Goal: Transaction & Acquisition: Purchase product/service

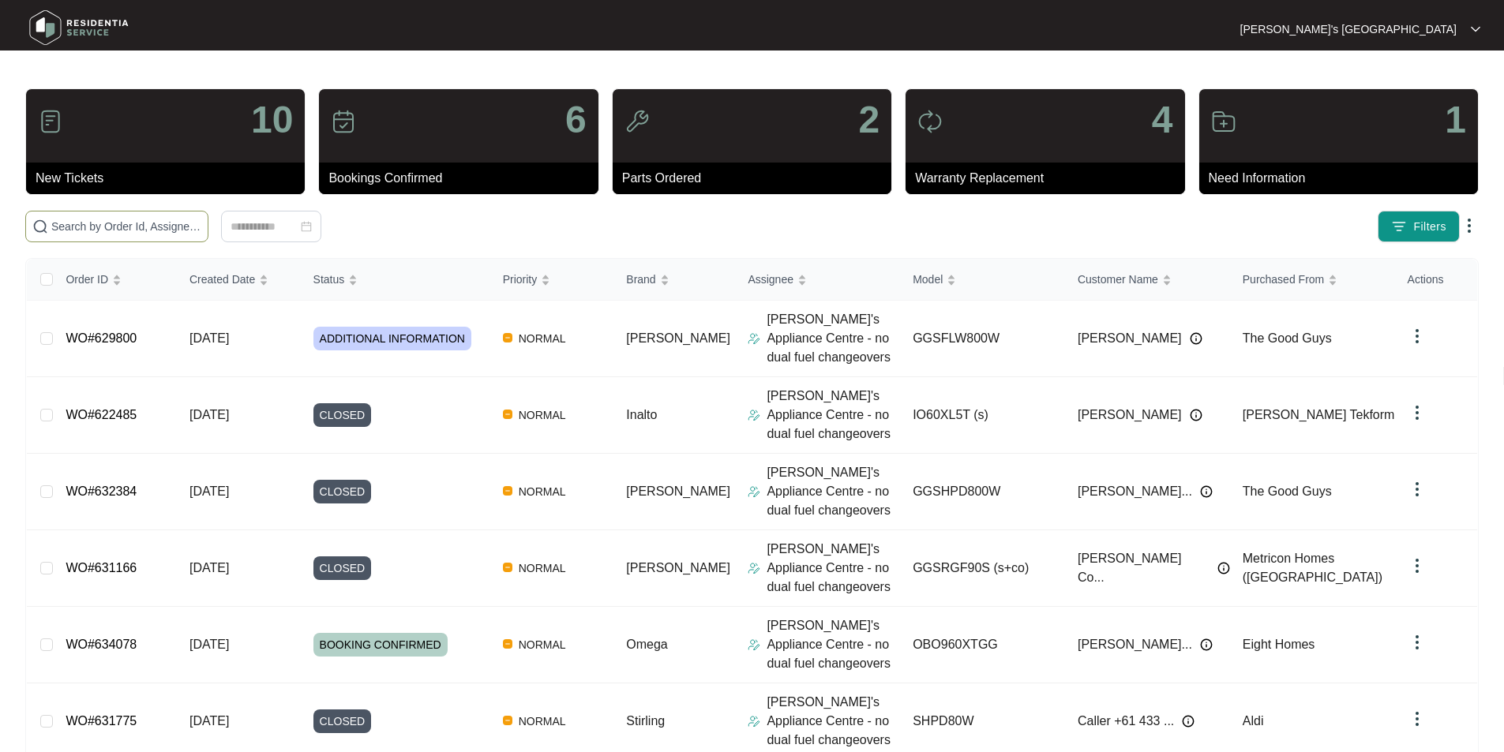
click at [201, 226] on input "text" at bounding box center [126, 226] width 150 height 17
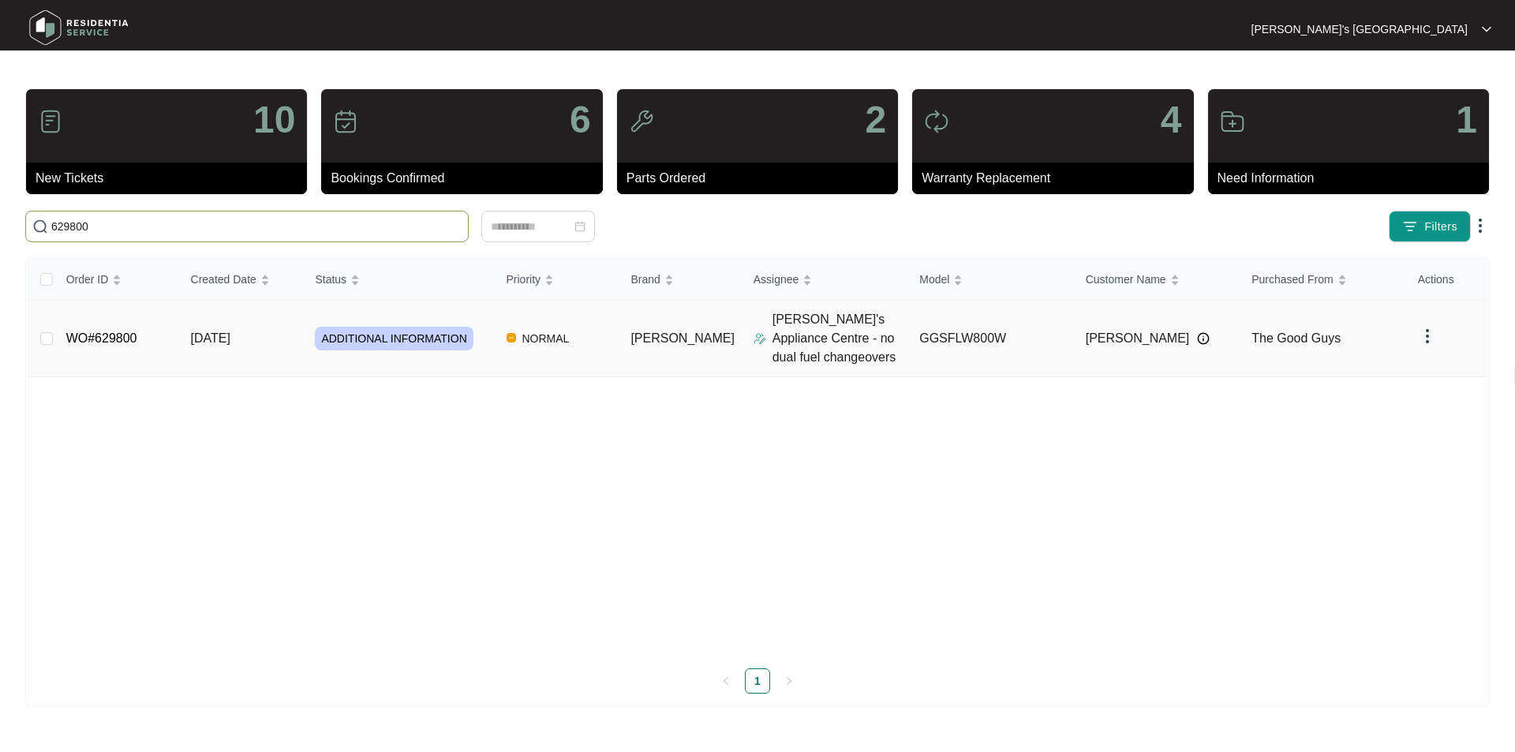
type input "629800"
click at [127, 337] on link "WO#629800" at bounding box center [101, 337] width 71 height 13
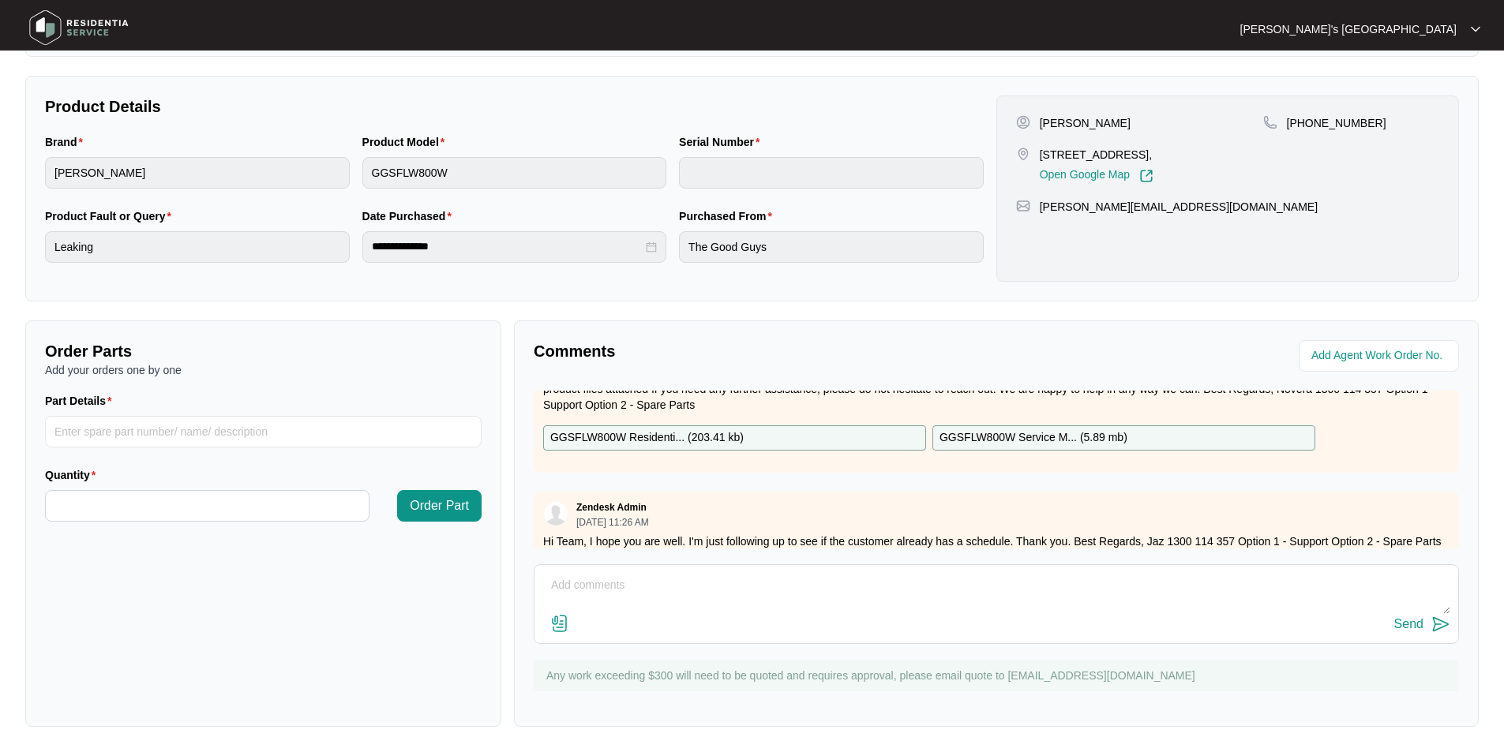
scroll to position [79, 0]
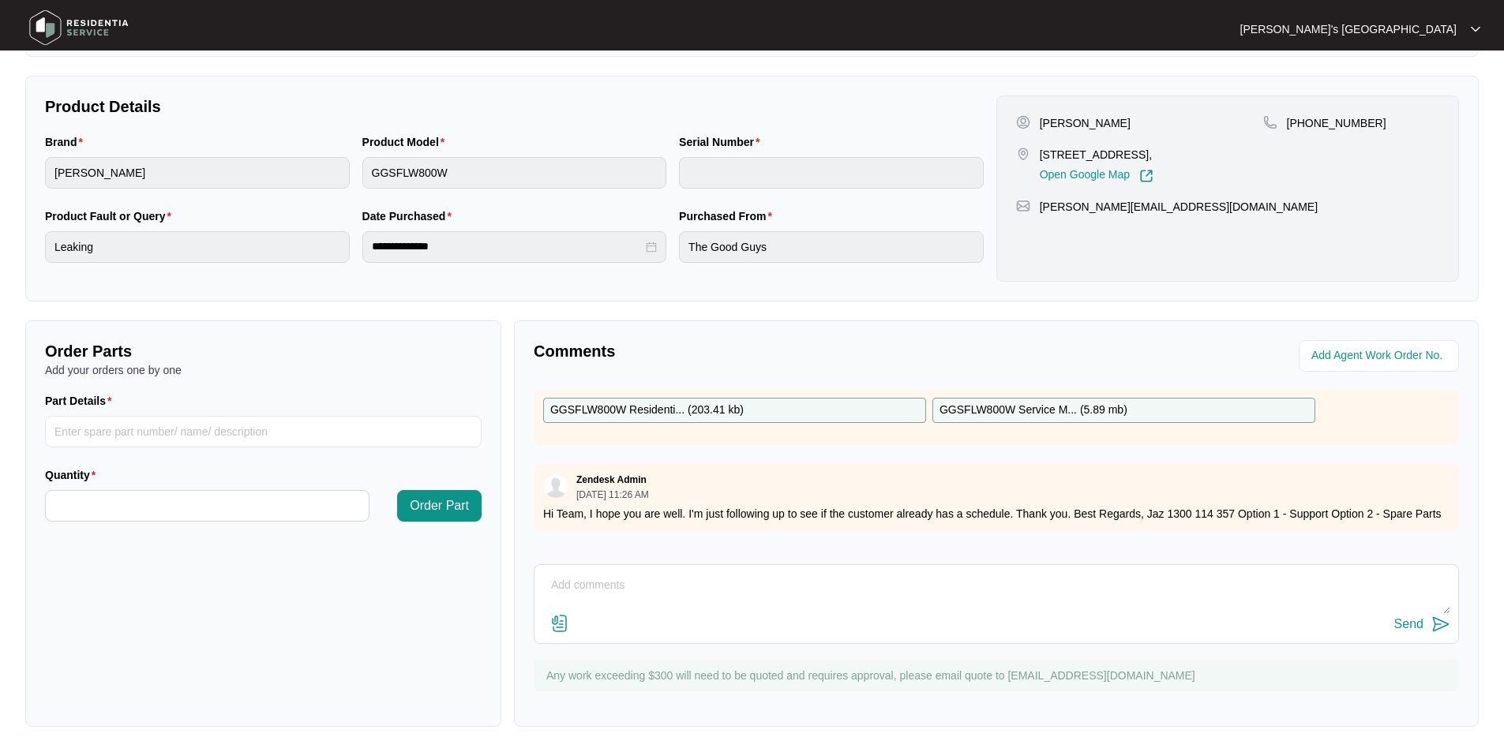
click at [798, 411] on div "GGSFLW800W Residenti... ( 203.41 kb )" at bounding box center [734, 410] width 383 height 25
click at [249, 435] on input "Part Details" at bounding box center [263, 432] width 436 height 32
paste input "SP11163"
type input "SP11163 clamp"
type input "*"
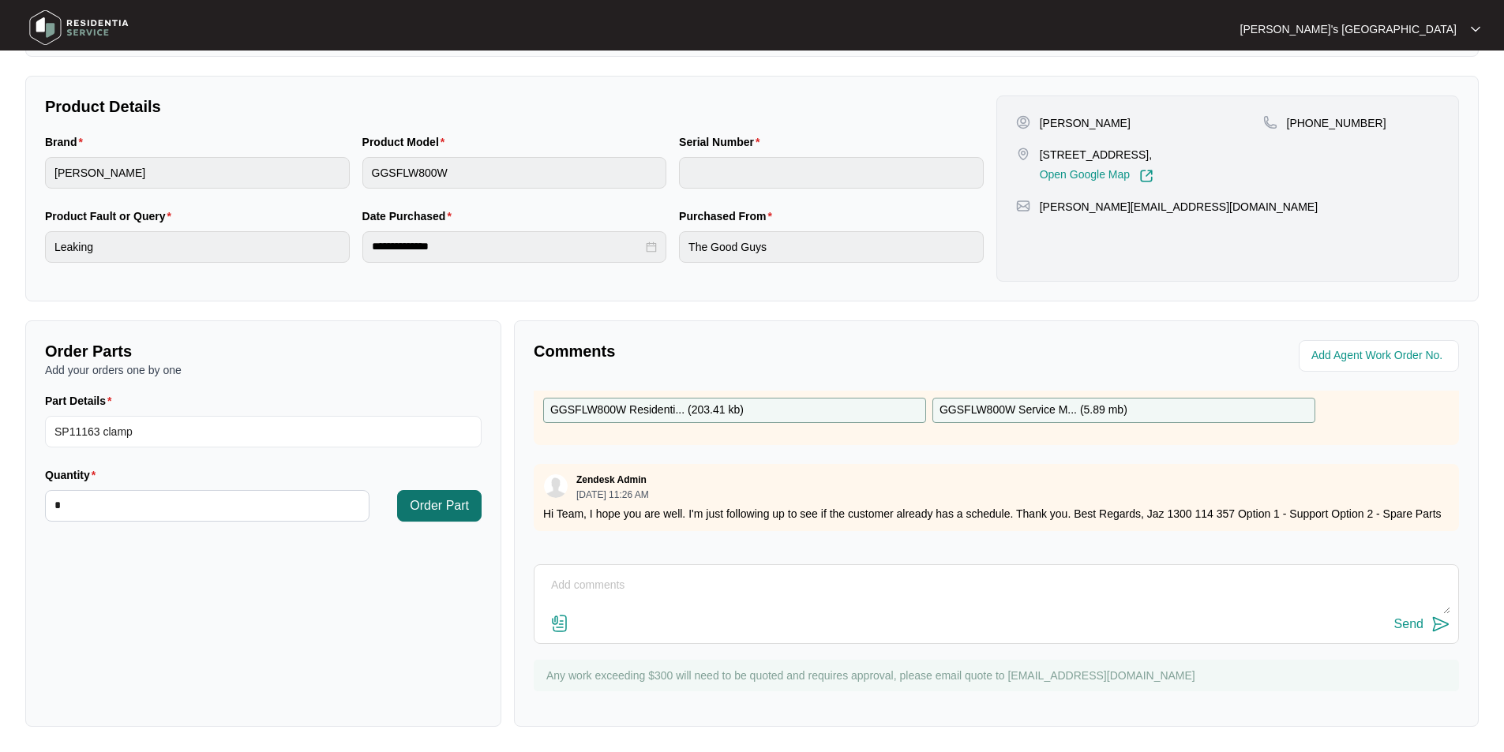
click at [431, 502] on span "Order Part" at bounding box center [439, 505] width 59 height 19
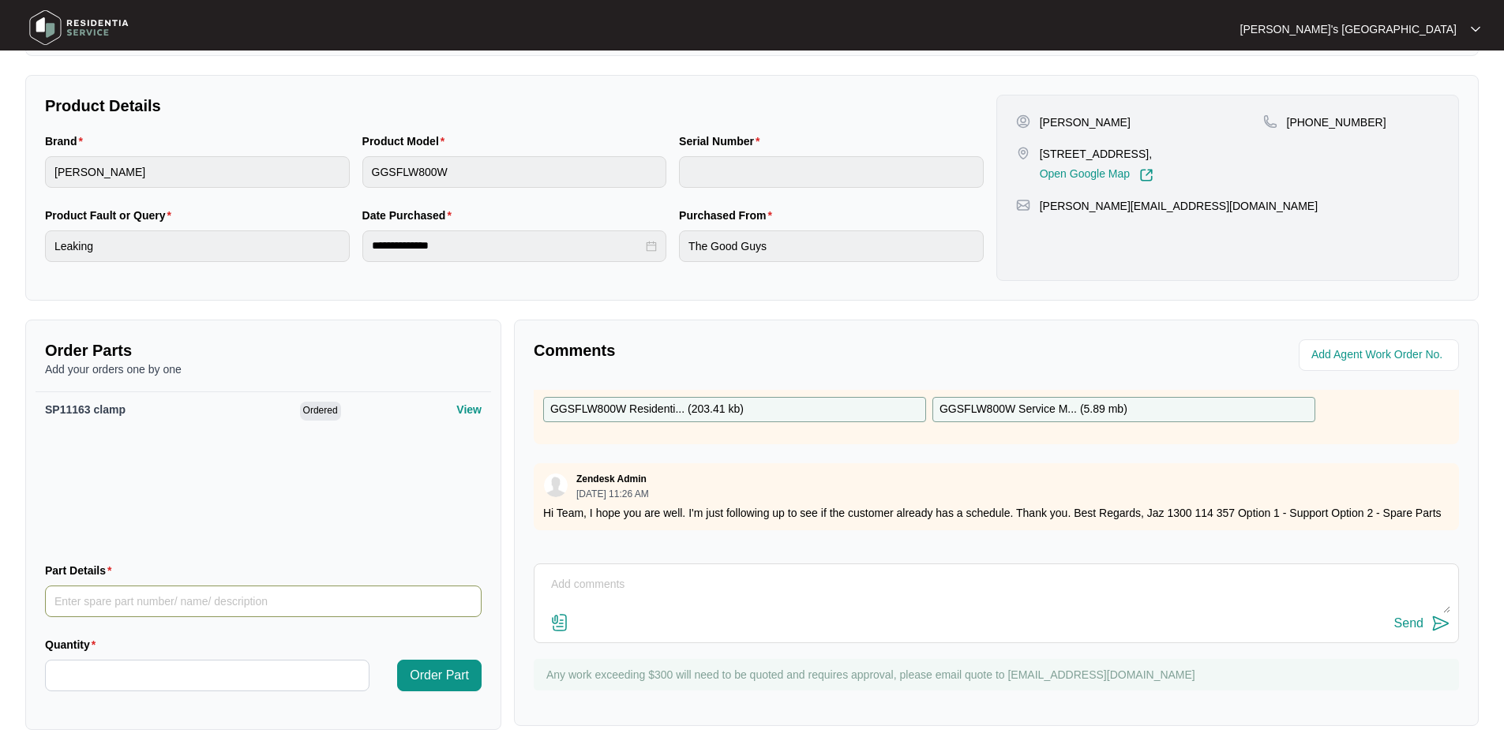
click at [155, 604] on input "Part Details" at bounding box center [263, 602] width 436 height 32
paste input "SP13845"
type input "SP13845 clamp"
type input "*"
click at [434, 682] on span "Order Part" at bounding box center [439, 675] width 59 height 19
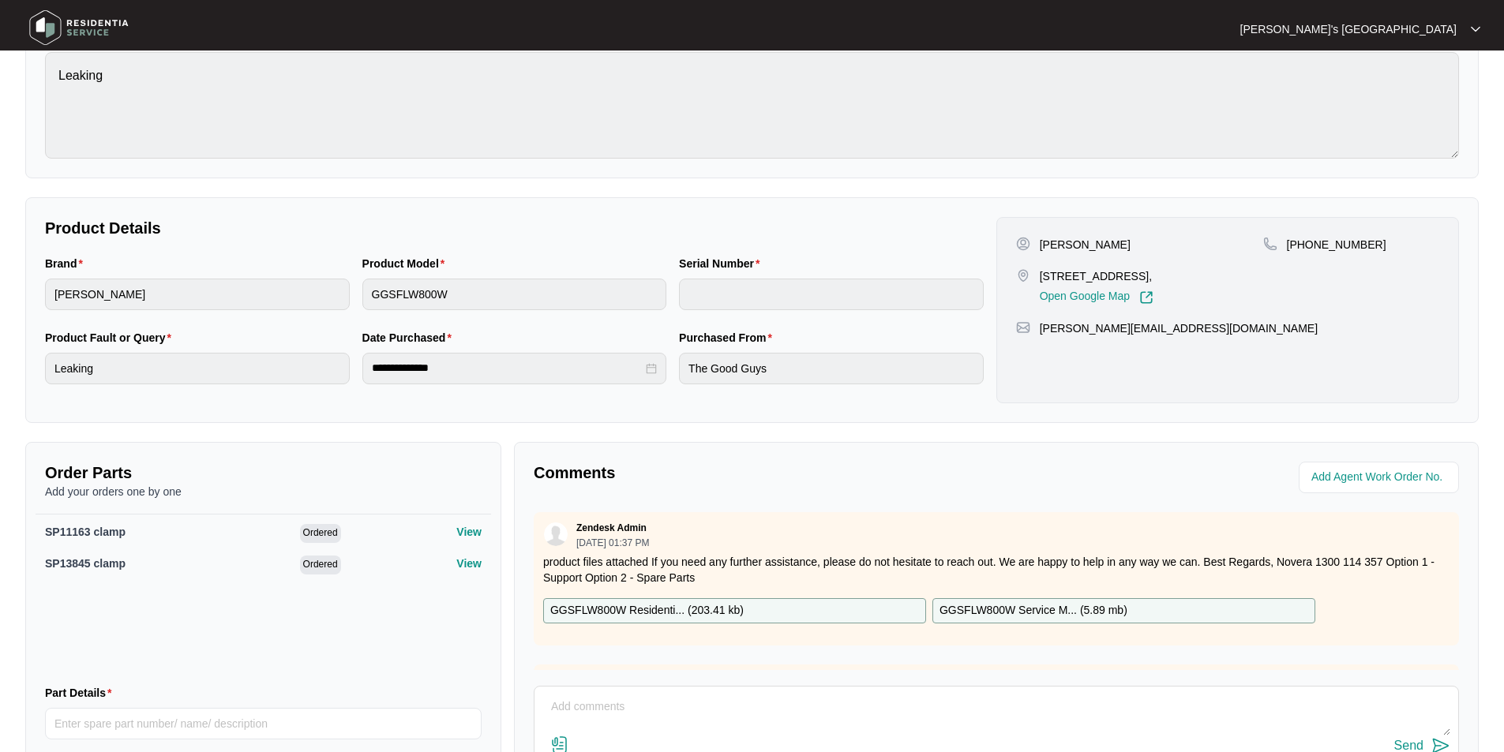
scroll to position [0, 0]
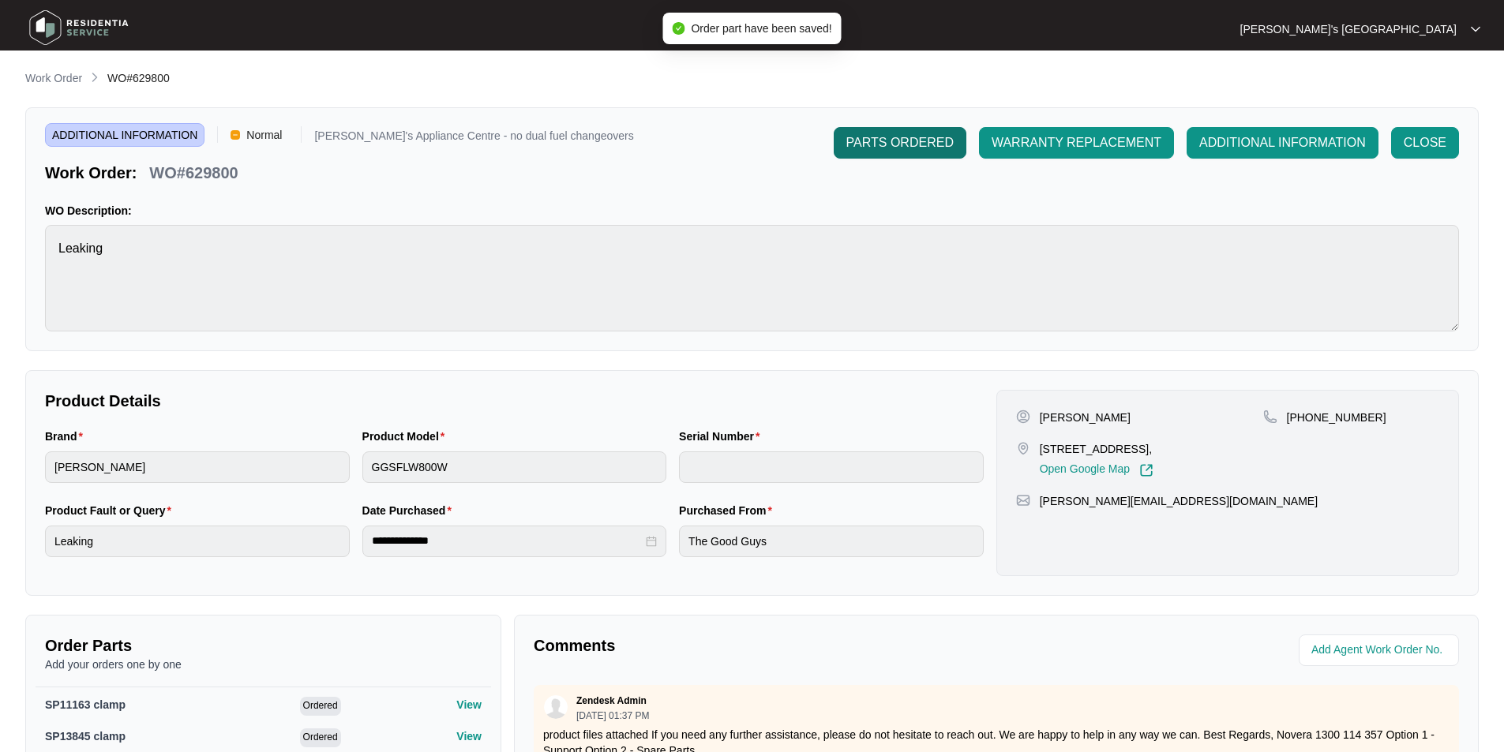
click at [895, 134] on span "PARTS ORDERED" at bounding box center [899, 142] width 107 height 19
